Goal: Task Accomplishment & Management: Use online tool/utility

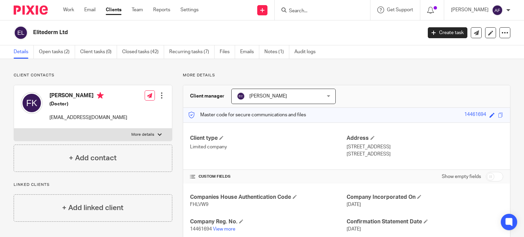
scroll to position [100, 0]
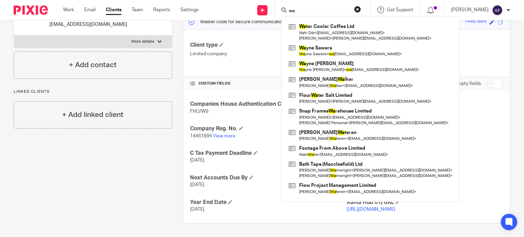
type input "w"
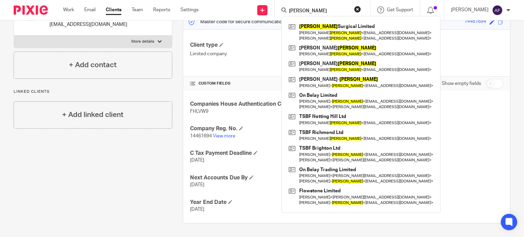
type input "murray"
click at [144, 203] on div "Client contacts Firas Kreeshan (Doctor) elitederm@hotmail.com Edit contact Crea…" at bounding box center [87, 102] width 169 height 244
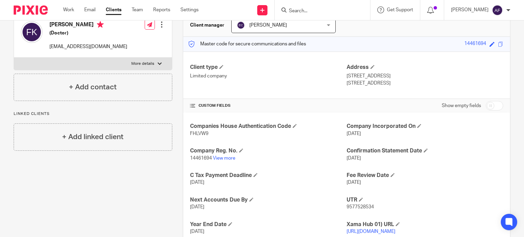
scroll to position [0, 0]
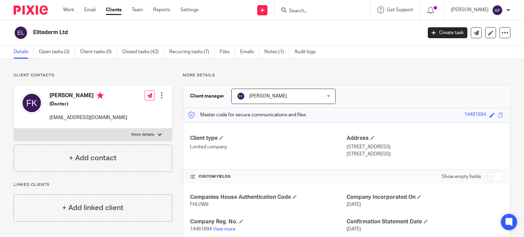
click at [115, 12] on link "Clients" at bounding box center [114, 9] width 16 height 7
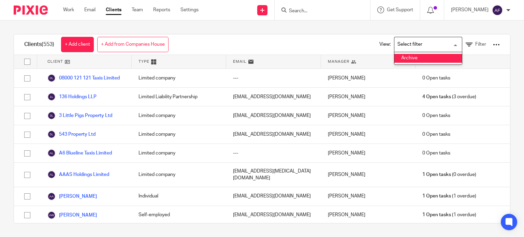
click at [426, 47] on input "Search for option" at bounding box center [426, 45] width 63 height 12
click at [411, 60] on li "Archive" at bounding box center [429, 58] width 68 height 9
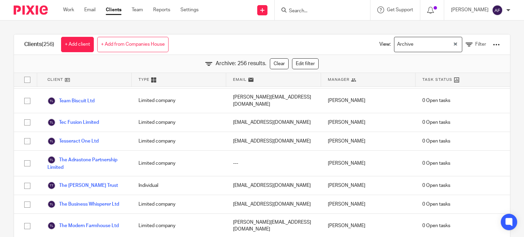
scroll to position [4867, 0]
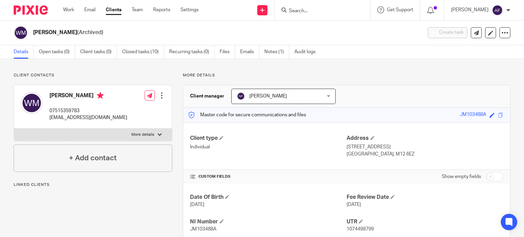
scroll to position [51, 0]
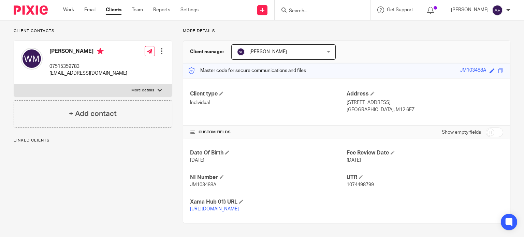
click at [209, 210] on link "https://platform.xamatech.com/portal/crm/clients/dd808e80-9685-11ed-9d8e-b3aef4…" at bounding box center [214, 209] width 49 height 5
click at [313, 11] on input "Search" at bounding box center [318, 11] width 61 height 6
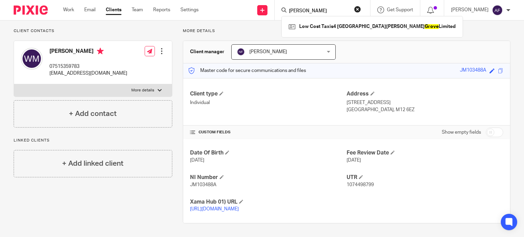
type input "groves"
click at [361, 7] on button "reset" at bounding box center [357, 9] width 7 height 7
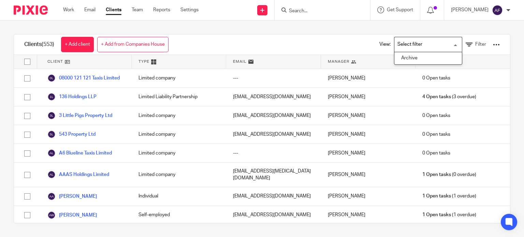
click at [433, 42] on input "Search for option" at bounding box center [426, 45] width 63 height 12
click at [427, 58] on li "Archive" at bounding box center [429, 58] width 68 height 9
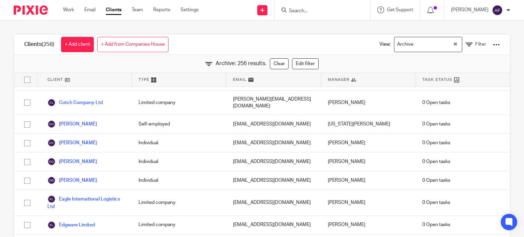
scroll to position [1024, 0]
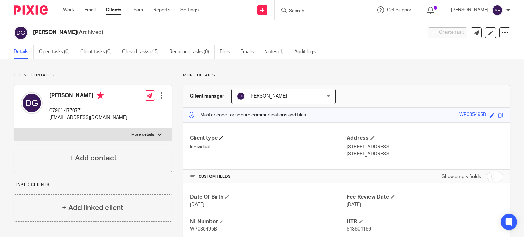
scroll to position [51, 0]
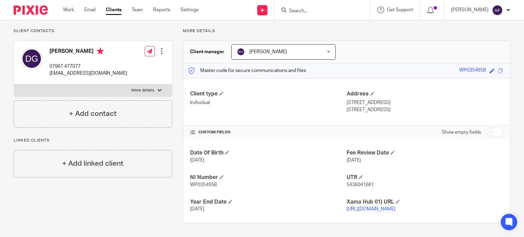
click at [391, 208] on link "https://platform.xamatech.com/portal/crm/clients/55386750-9685-11ed-9d8e-b3aef4…" at bounding box center [371, 209] width 49 height 5
click at [115, 6] on link "Clients" at bounding box center [114, 9] width 16 height 7
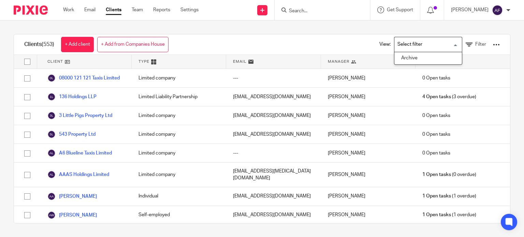
click at [430, 59] on li "Archive" at bounding box center [429, 58] width 68 height 9
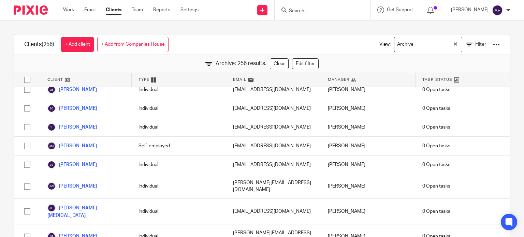
scroll to position [2253, 0]
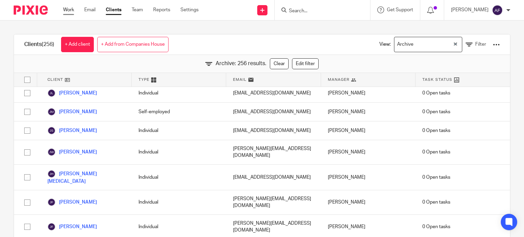
click at [67, 8] on link "Work" at bounding box center [68, 9] width 11 height 7
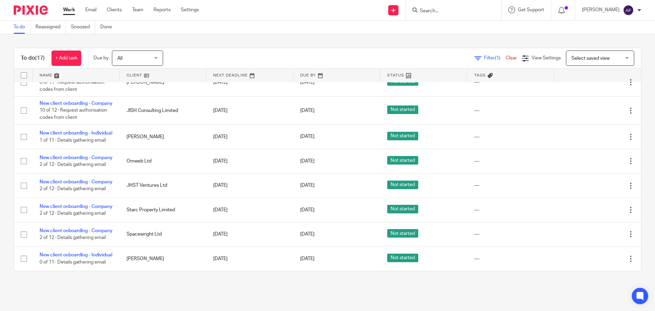
scroll to position [352, 0]
click at [70, 13] on link "Work" at bounding box center [69, 9] width 12 height 7
click at [474, 10] on input "Search" at bounding box center [450, 11] width 61 height 6
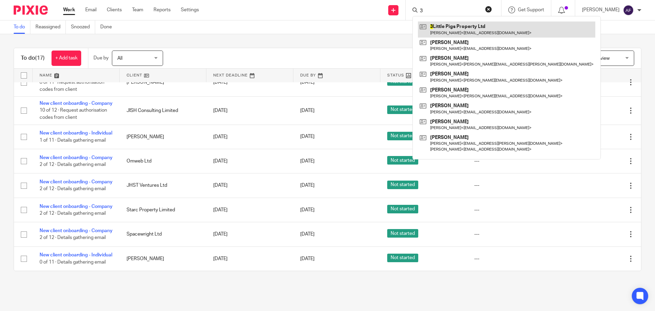
type input "3"
click at [478, 24] on link at bounding box center [507, 30] width 178 height 16
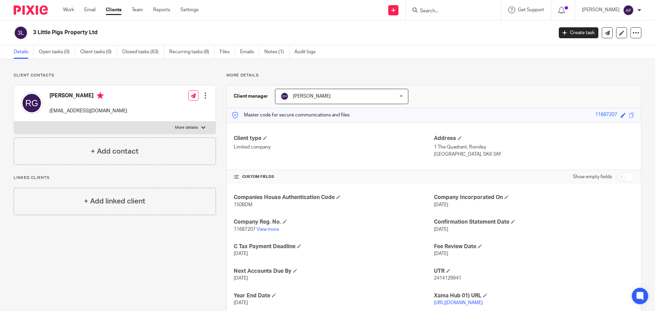
click at [454, 11] on input "Search" at bounding box center [450, 11] width 61 height 6
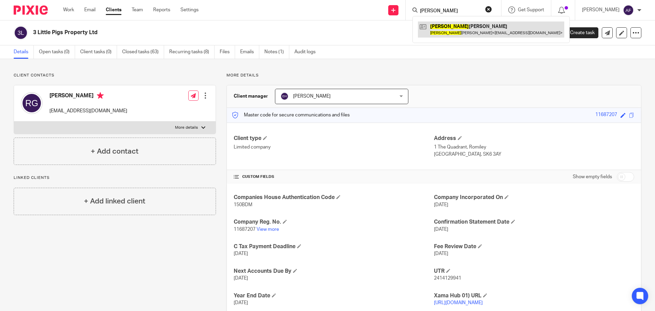
type input "[PERSON_NAME]"
click at [455, 30] on link at bounding box center [491, 30] width 146 height 16
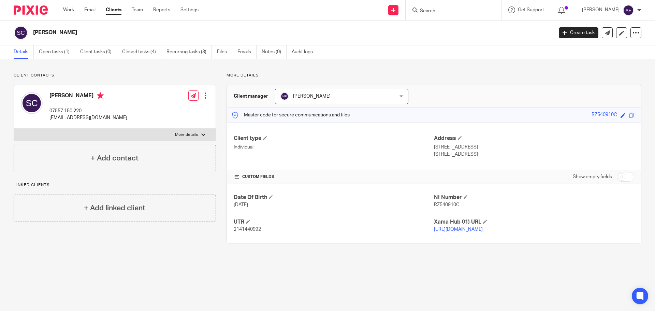
click at [443, 227] on link "[URL][DOMAIN_NAME]" at bounding box center [458, 229] width 49 height 5
click at [68, 8] on link "Work" at bounding box center [68, 9] width 11 height 7
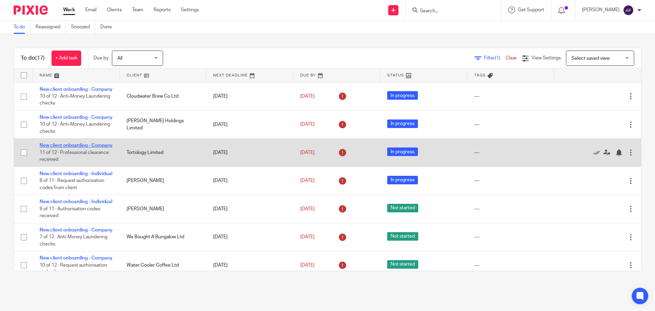
click at [52, 148] on link "New client onboarding - Company" at bounding box center [76, 145] width 73 height 5
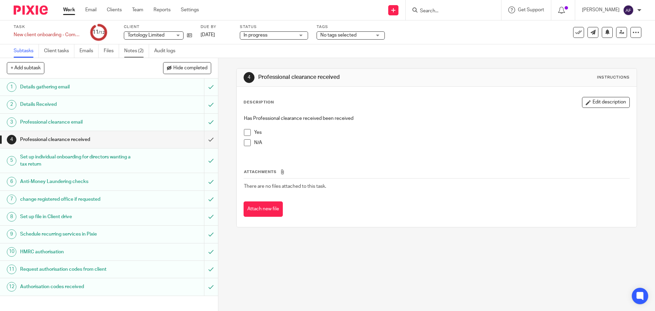
click at [140, 48] on link "Notes (2)" at bounding box center [136, 50] width 25 height 13
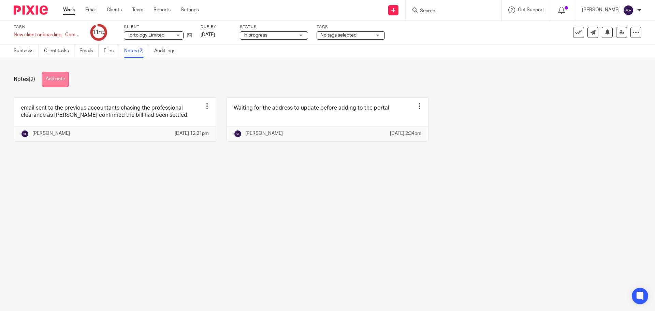
click at [62, 83] on button "Add note" at bounding box center [55, 79] width 27 height 15
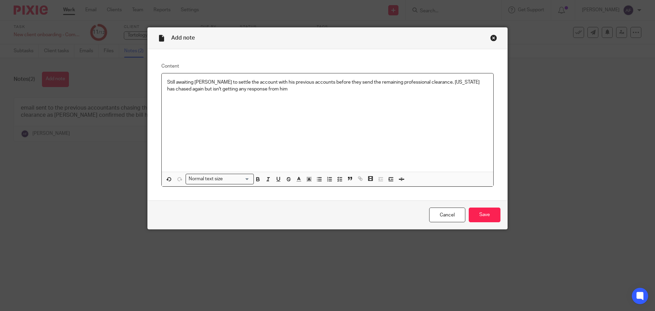
click at [483, 202] on div "Cancel Save" at bounding box center [328, 214] width 360 height 29
click at [491, 217] on input "Save" at bounding box center [485, 215] width 32 height 15
